Goal: Information Seeking & Learning: Learn about a topic

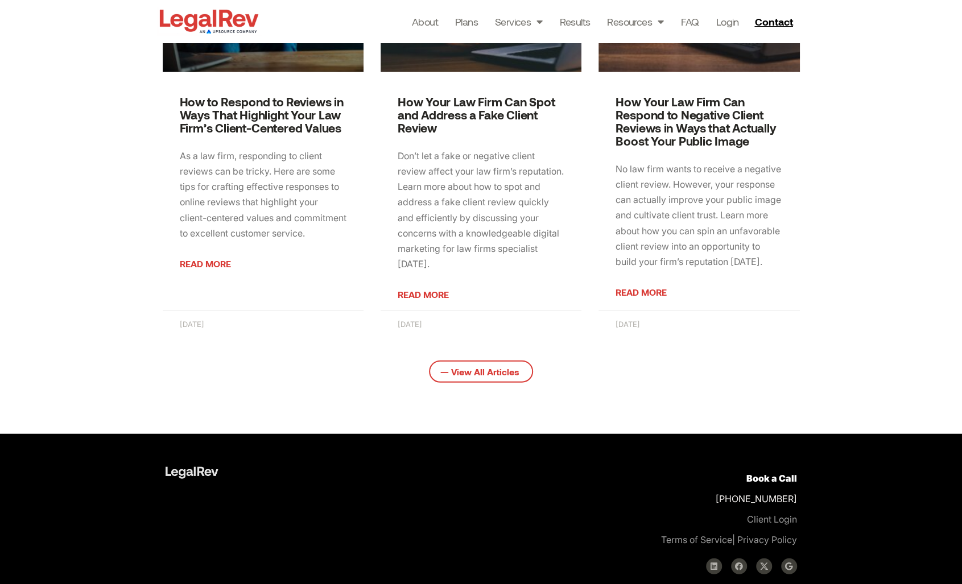
scroll to position [1793, 0]
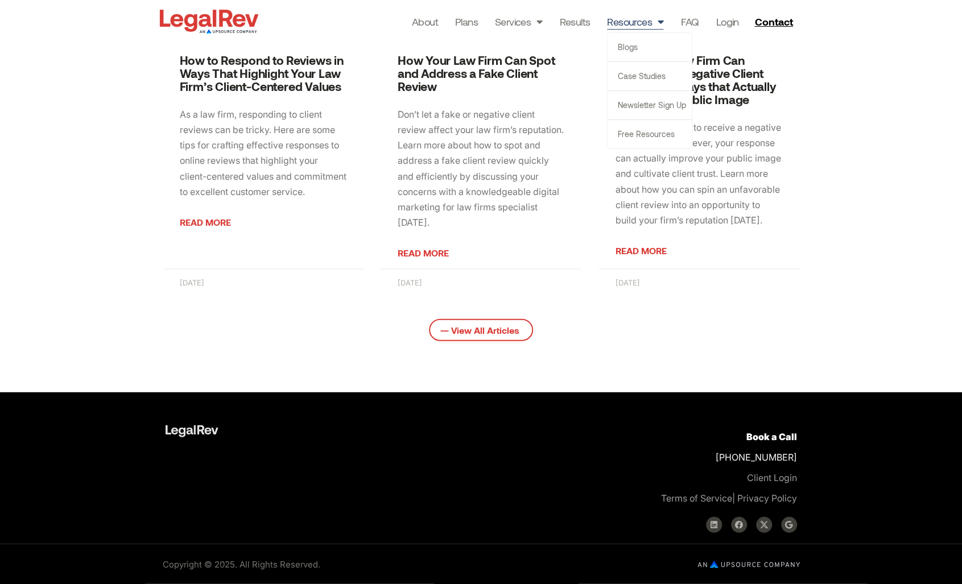
click at [642, 25] on link "Resources" at bounding box center [635, 22] width 56 height 16
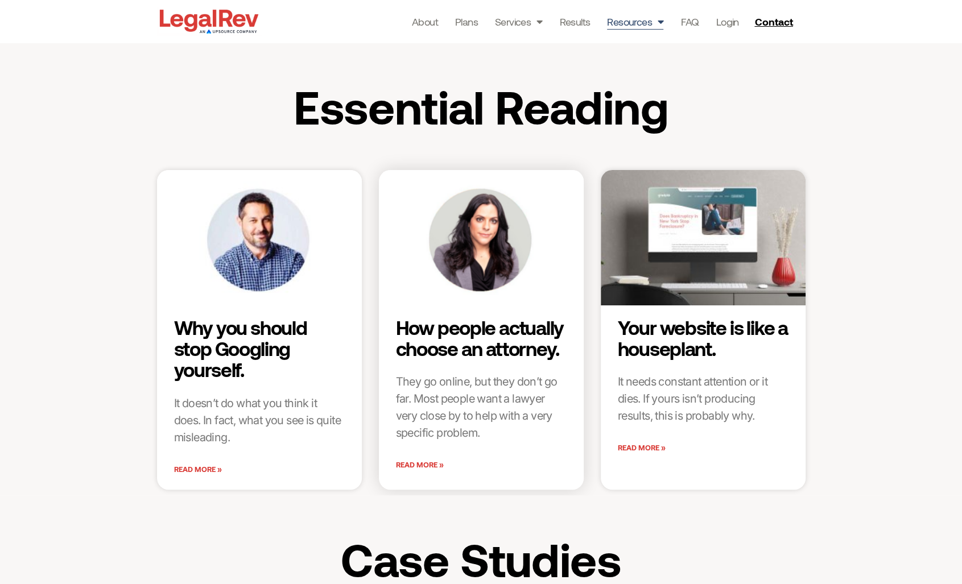
click at [549, 192] on img at bounding box center [481, 237] width 208 height 155
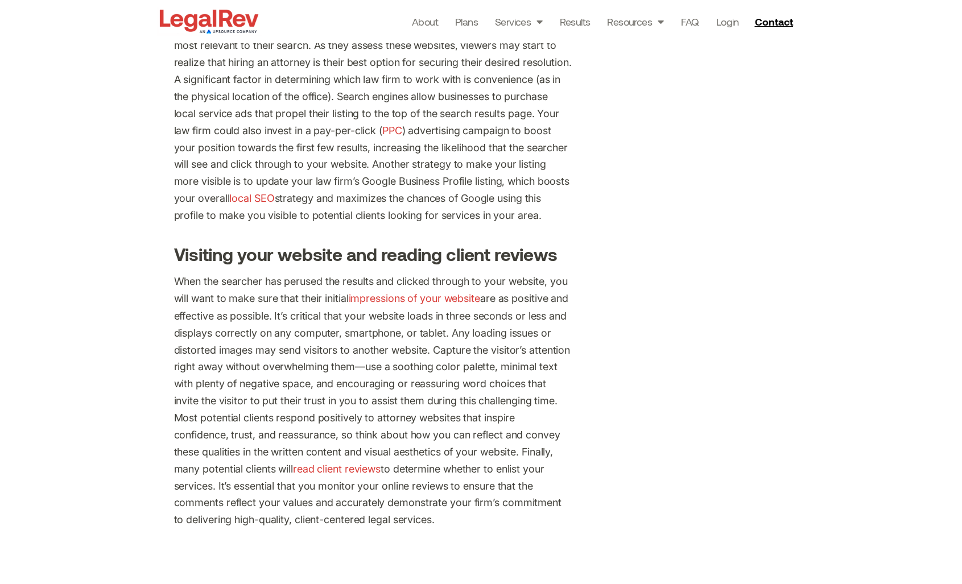
scroll to position [1201, 0]
